Goal: Information Seeking & Learning: Find specific fact

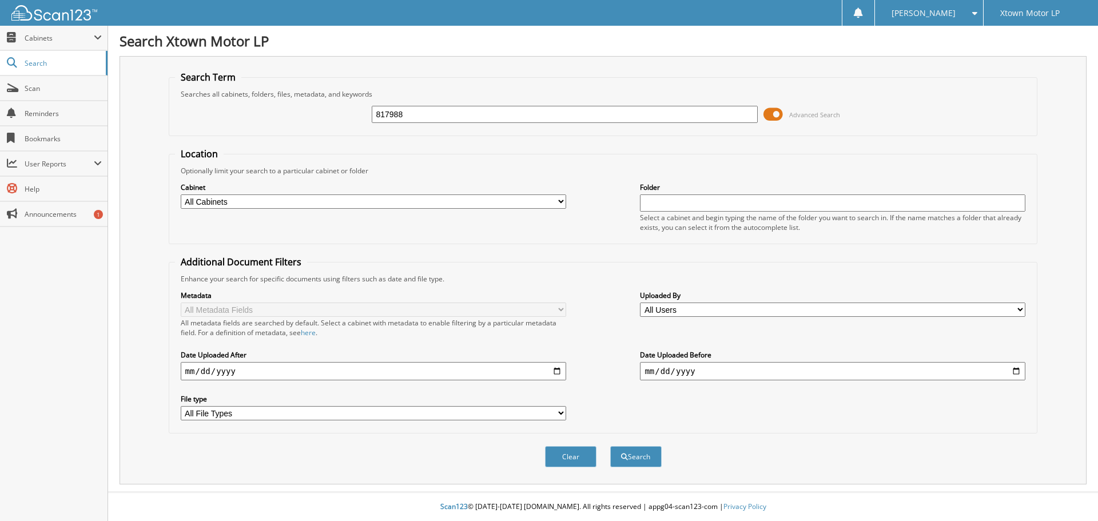
type input "817988"
click at [610, 446] on button "Search" at bounding box center [635, 456] width 51 height 21
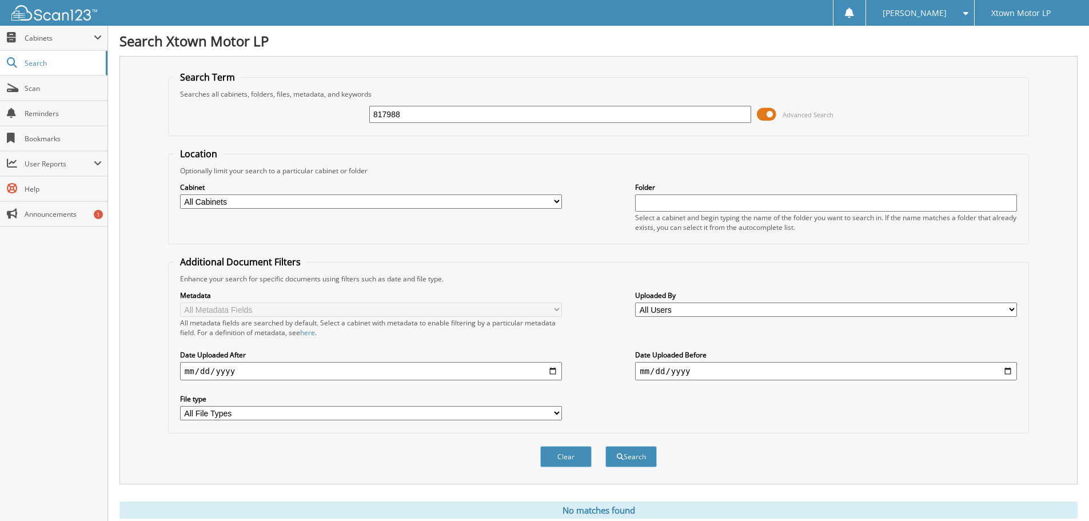
scroll to position [38, 0]
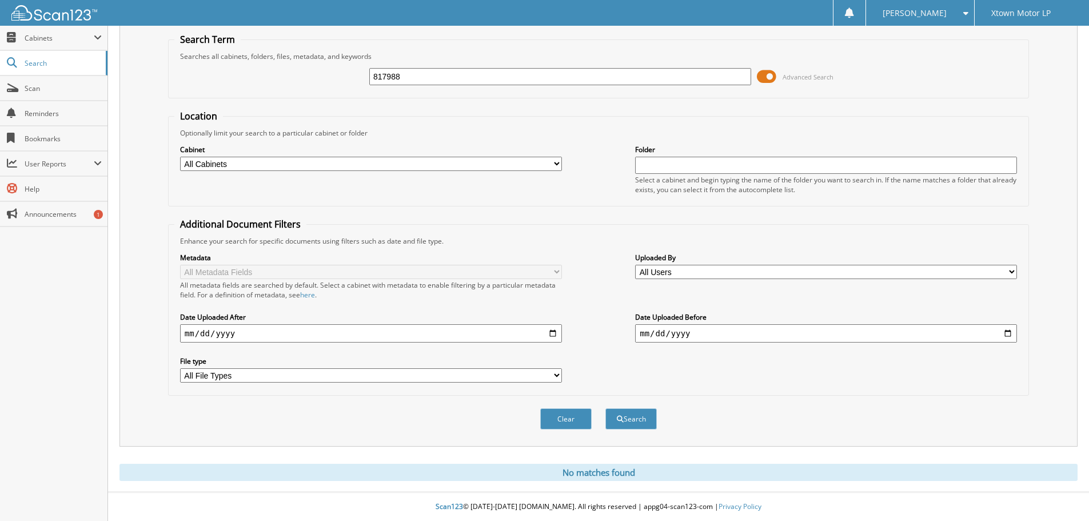
click at [413, 67] on div "817988" at bounding box center [560, 76] width 382 height 19
click at [408, 74] on input "817988" at bounding box center [560, 76] width 382 height 17
type input "817963"
click at [606, 408] on button "Search" at bounding box center [631, 418] width 51 height 21
